Goal: Use online tool/utility: Utilize a website feature to perform a specific function

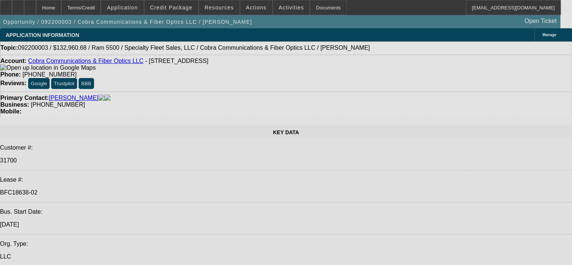
select select "0"
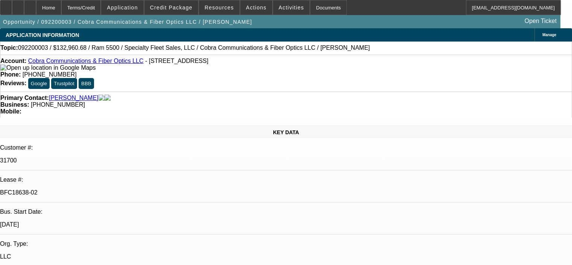
select select "2"
select select "0"
select select "6"
select select "0.15"
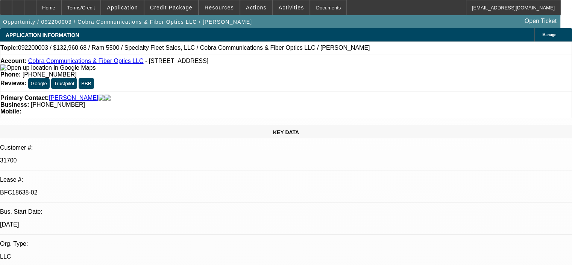
select select "2"
select select "0"
select select "6"
select select "0.15"
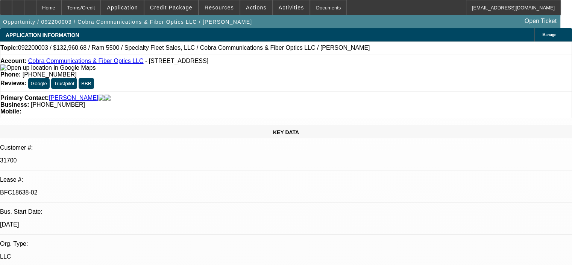
select select "2"
select select "0"
select select "6"
select select "0.15"
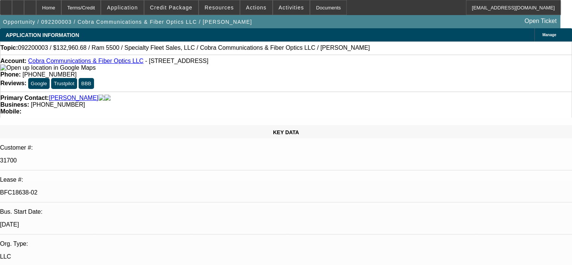
select select "2"
select select "0"
select select "6"
